Goal: Find specific page/section: Find specific page/section

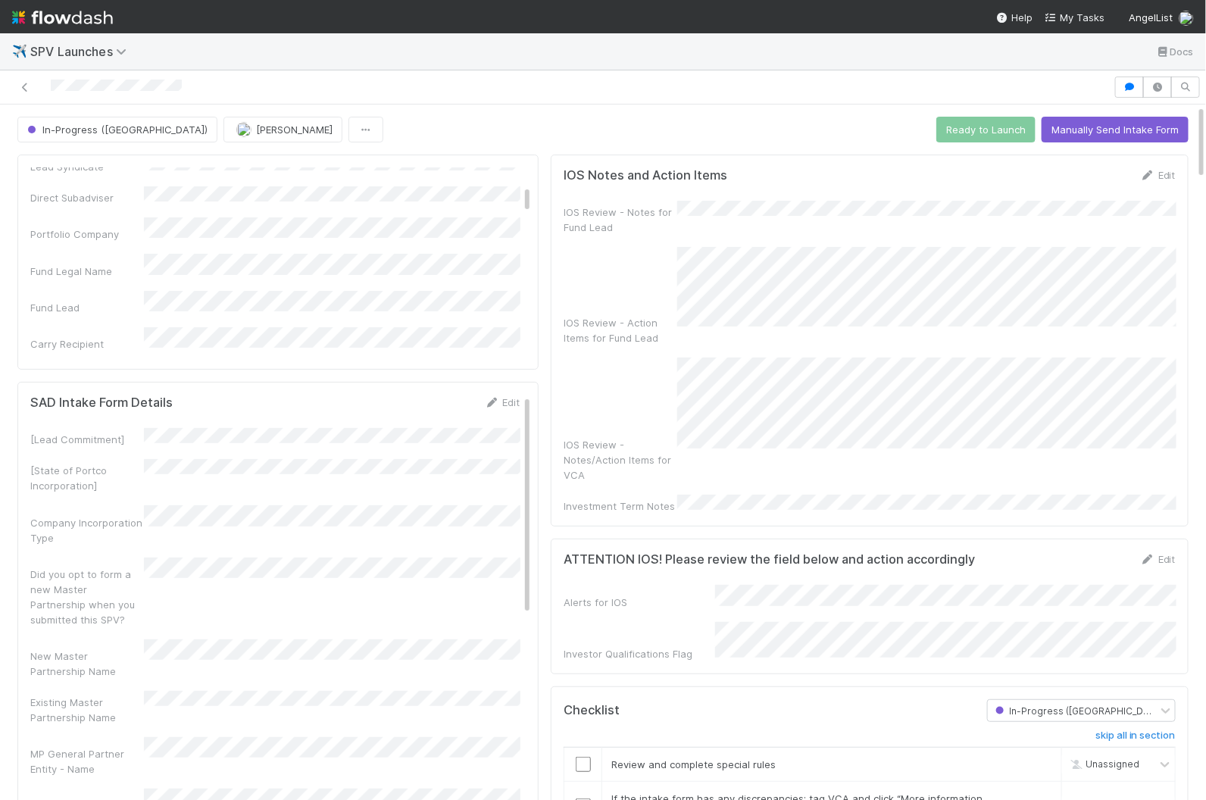
scroll to position [433, 0]
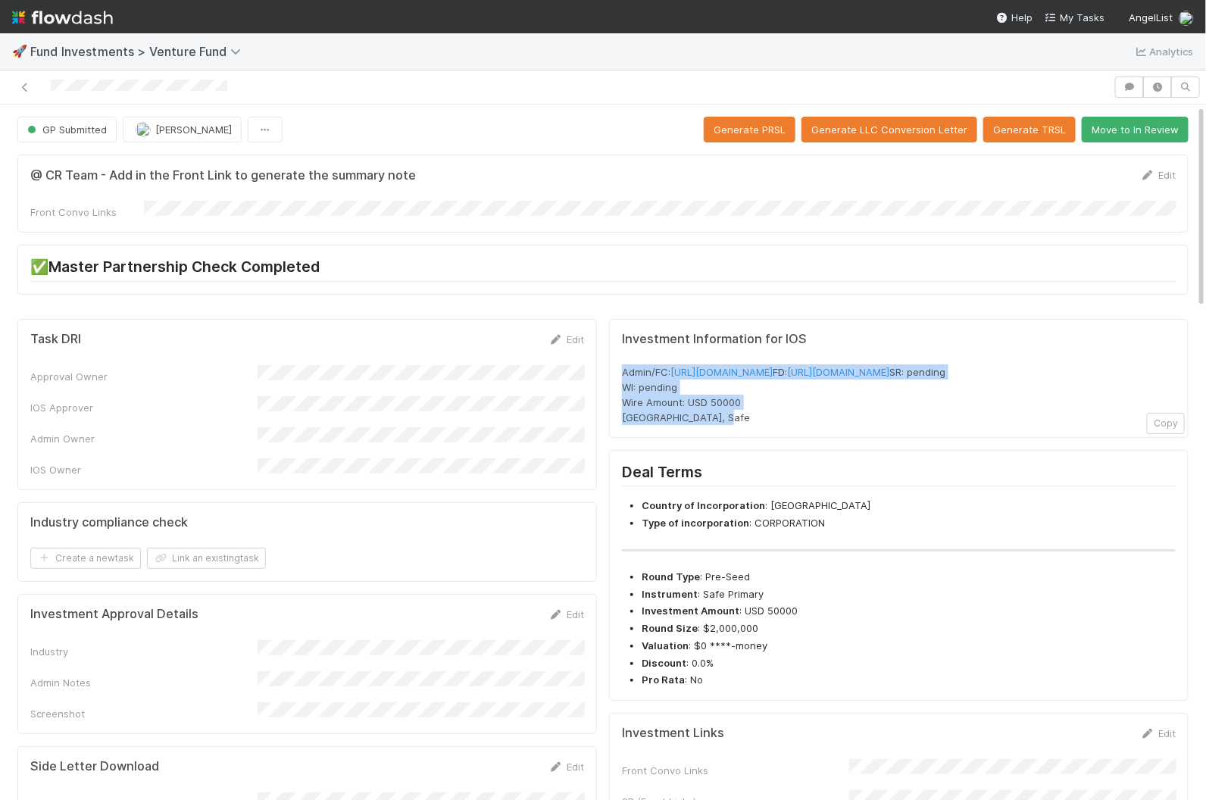
drag, startPoint x: 723, startPoint y: 447, endPoint x: 621, endPoint y: 358, distance: 135.4
click at [620, 358] on div "Investment Information for IOS Admin/FC: https://venture.angellist.com/v/admin/…" at bounding box center [899, 379] width 580 height 120
copy span "Admin/FC: https://venture.angellist.com/v/admin/funds/investment/29266 FD: http…"
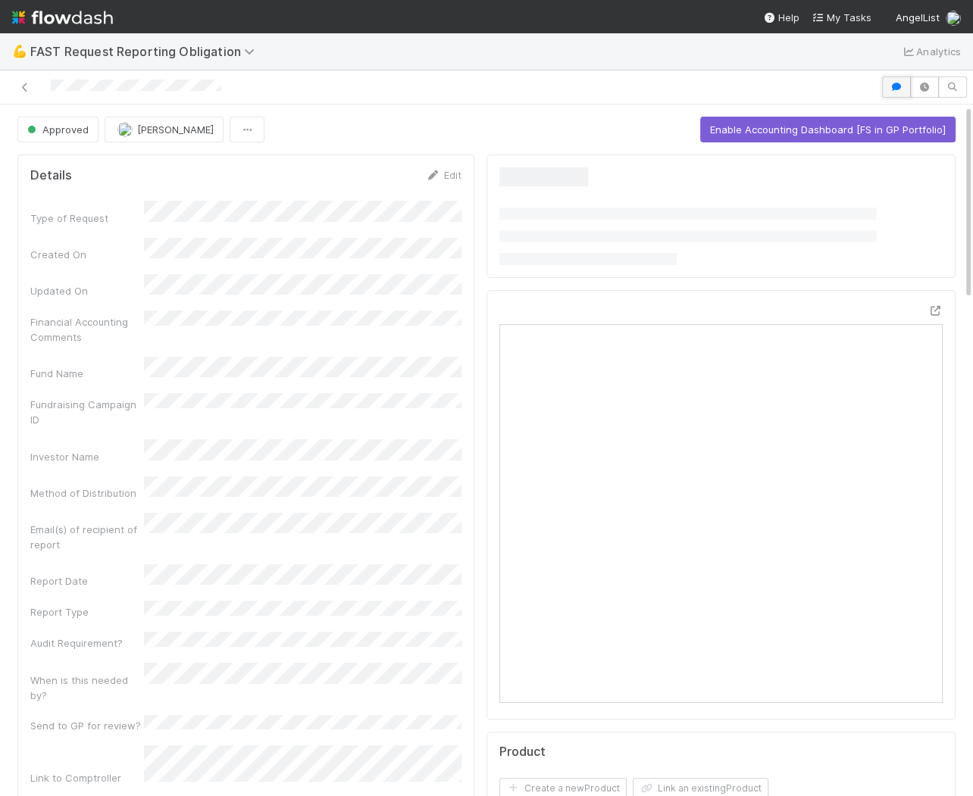
click at [896, 86] on icon "button" at bounding box center [896, 87] width 15 height 9
